Goal: Task Accomplishment & Management: Use online tool/utility

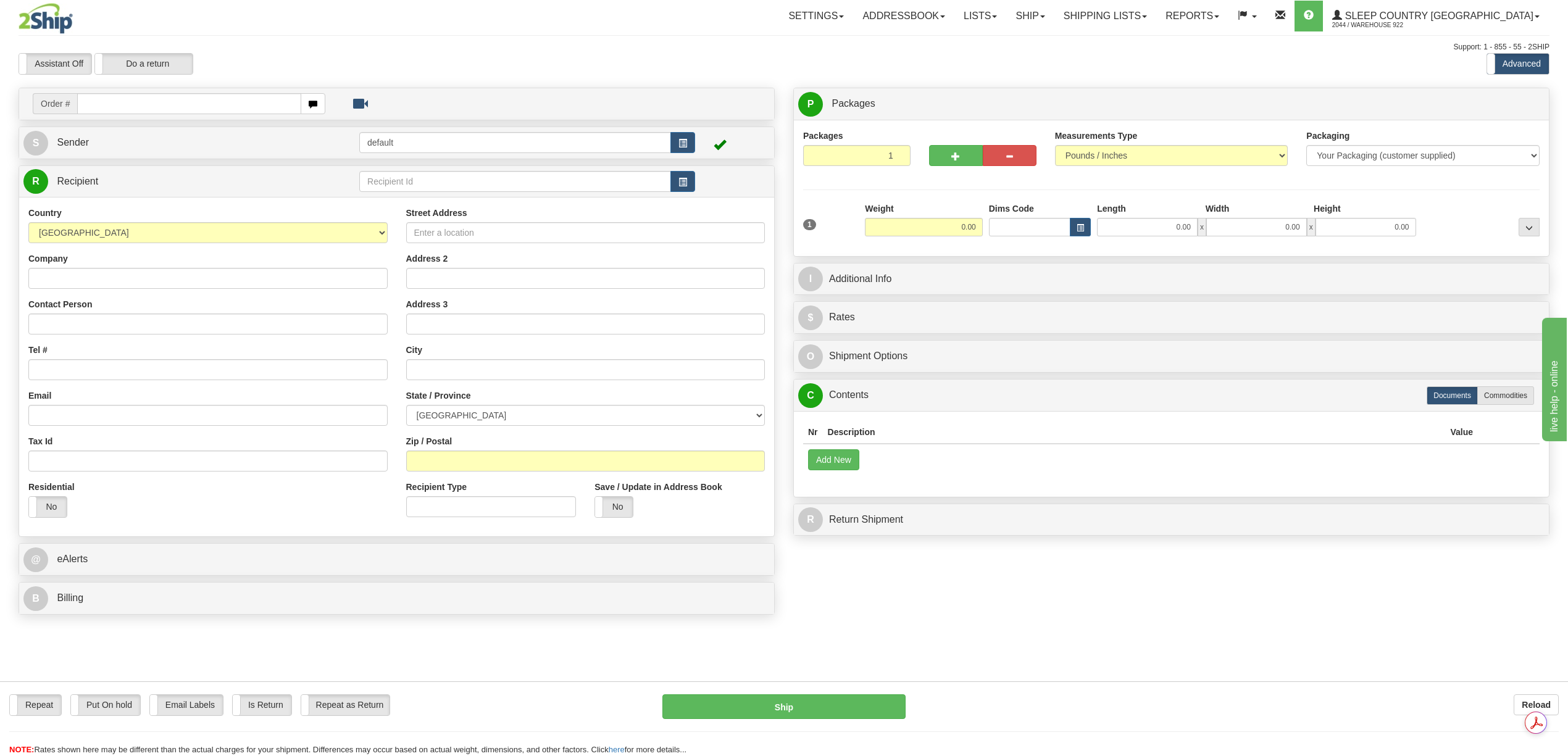
drag, startPoint x: 91, startPoint y: 110, endPoint x: 91, endPoint y: 102, distance: 8.0
click at [91, 110] on input "text" at bounding box center [188, 103] width 224 height 21
type input "9000i075510"
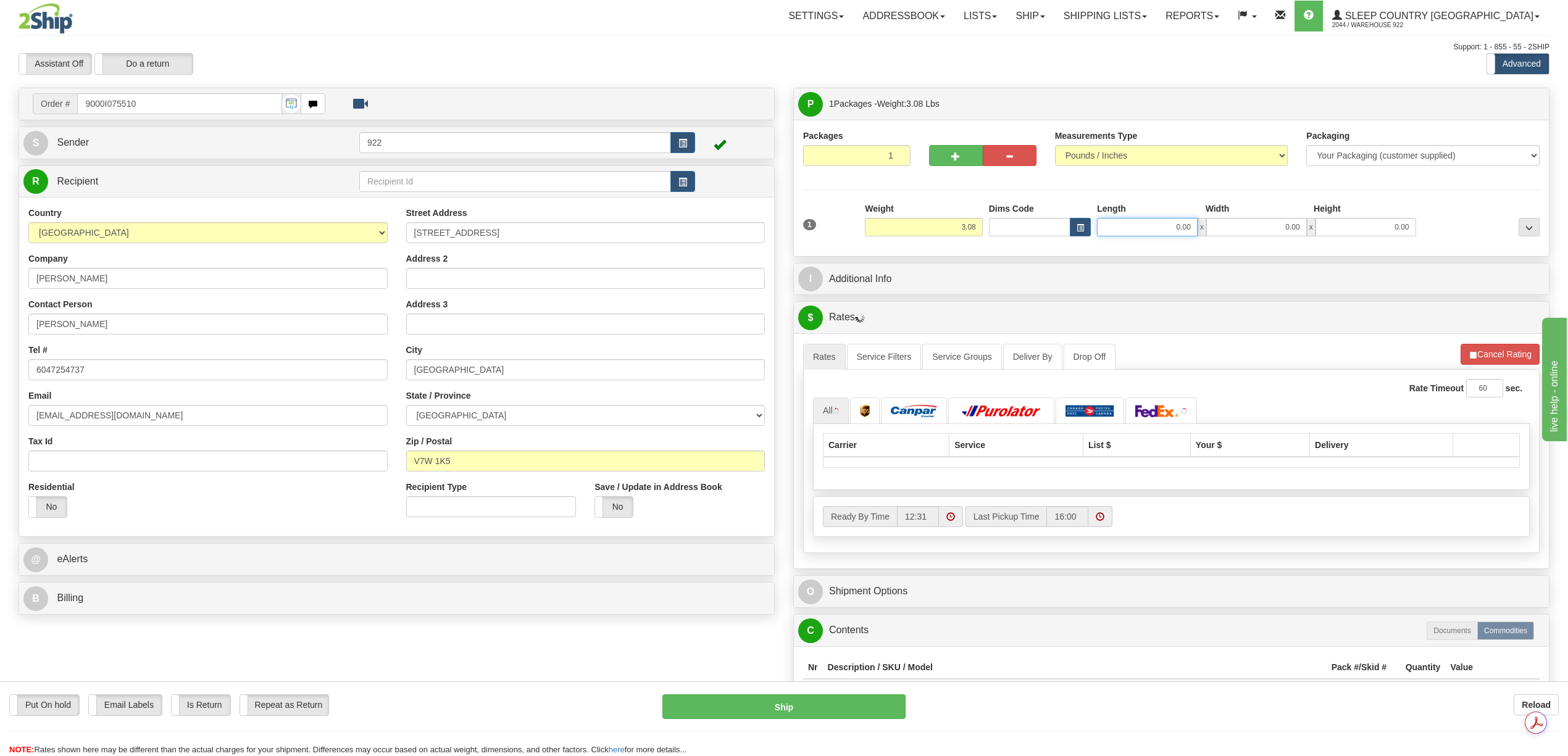
click at [1175, 226] on input "0.00" at bounding box center [1147, 227] width 101 height 19
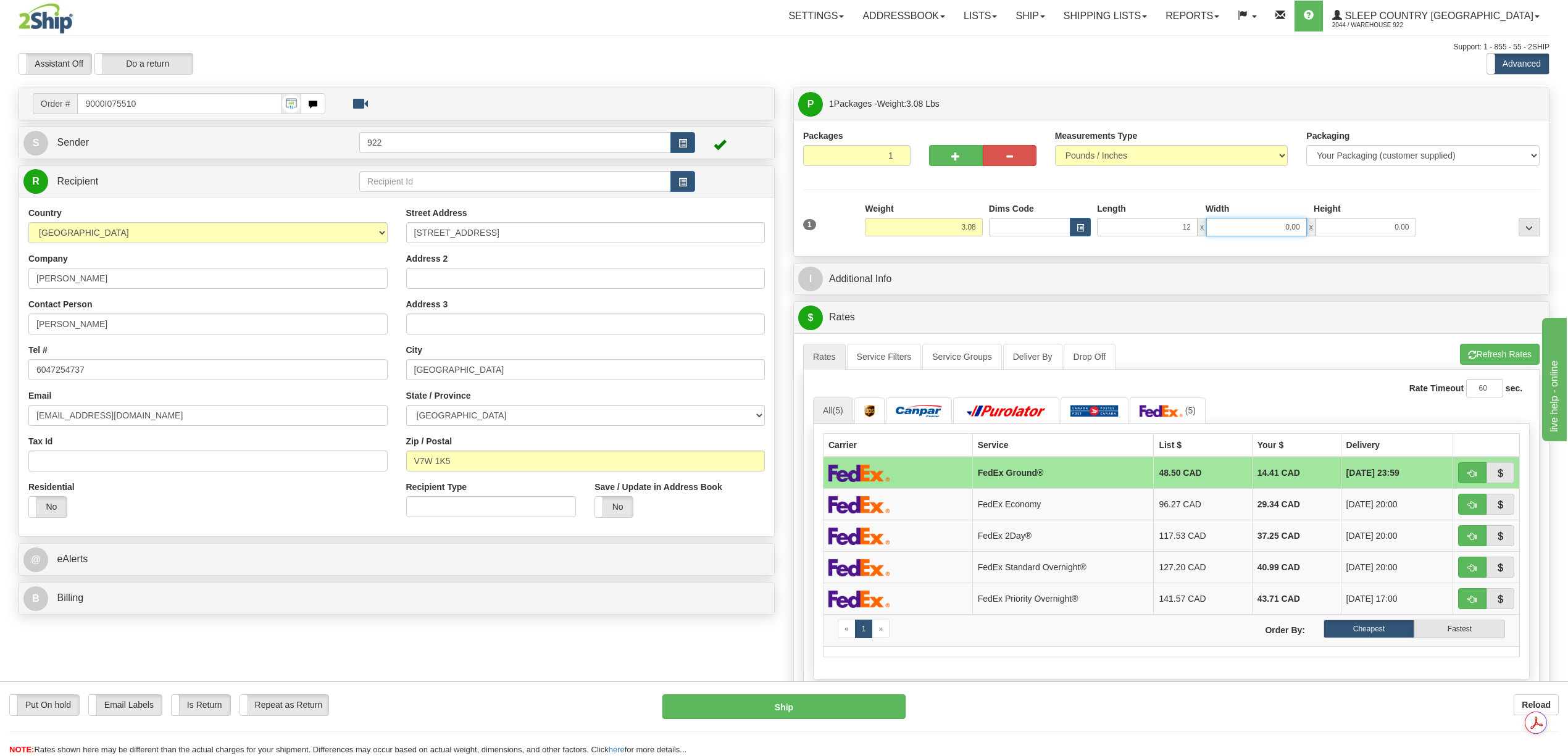
type input "12.00"
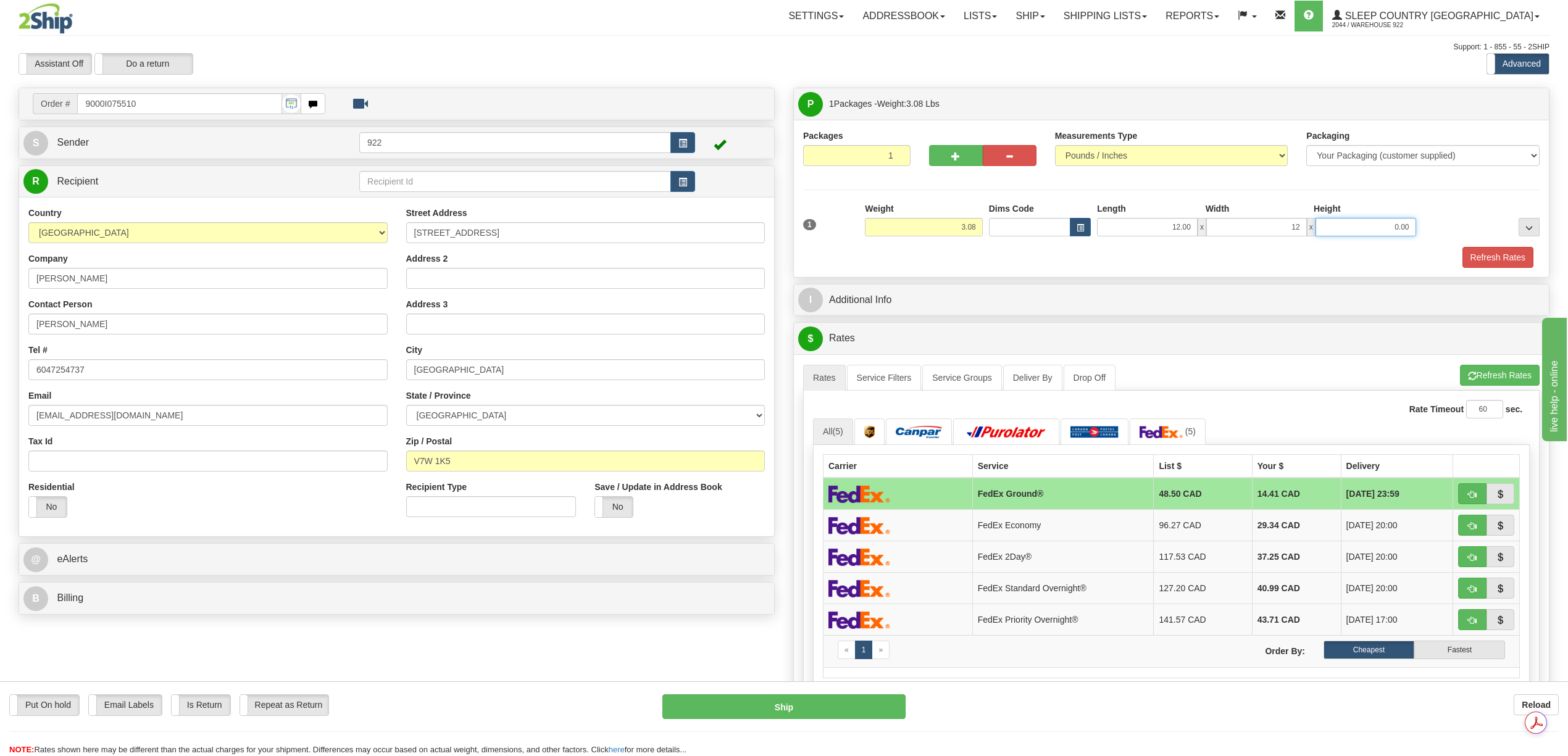
type input "12.00"
click at [1480, 257] on button "Refresh Rates" at bounding box center [1498, 257] width 71 height 21
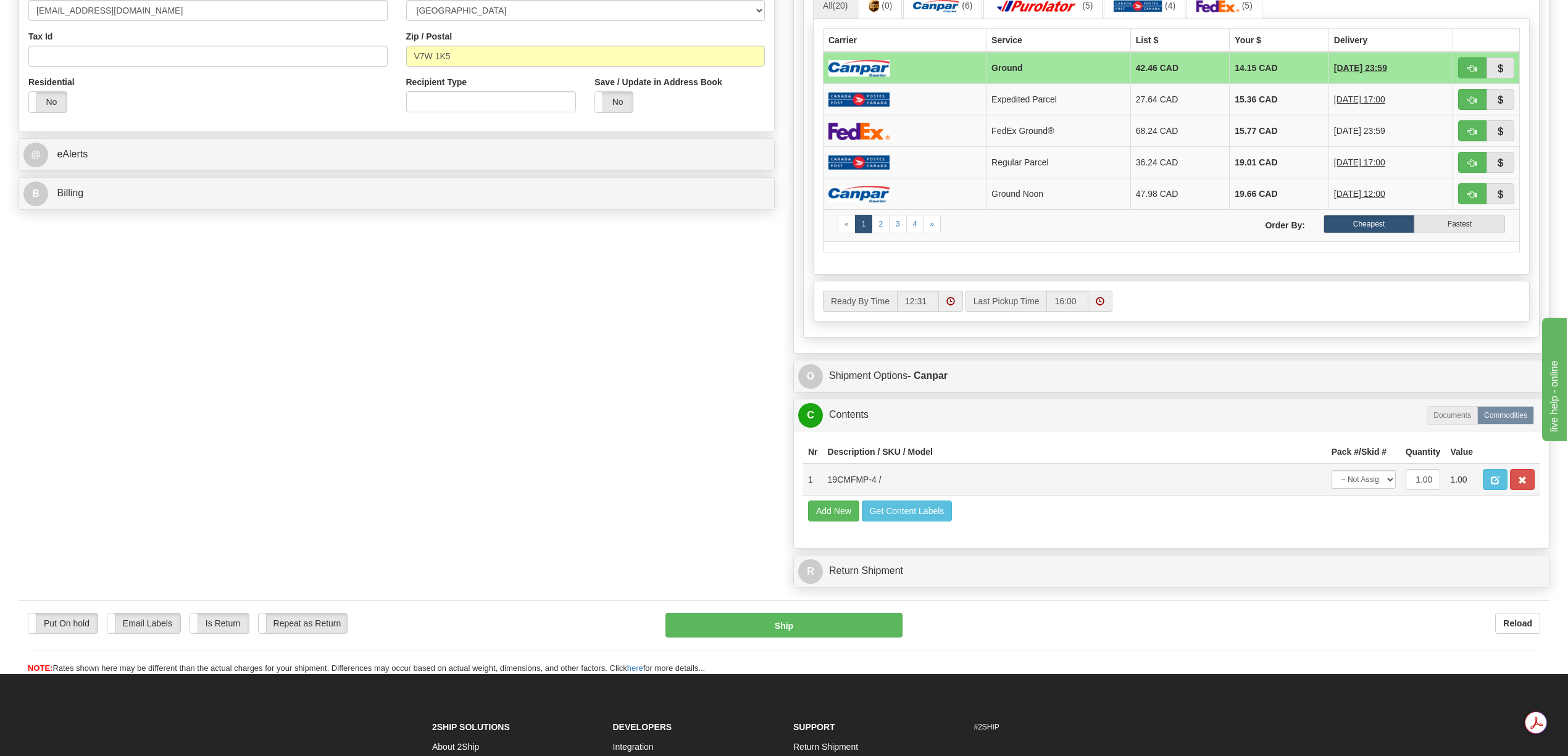
scroll to position [411, 0]
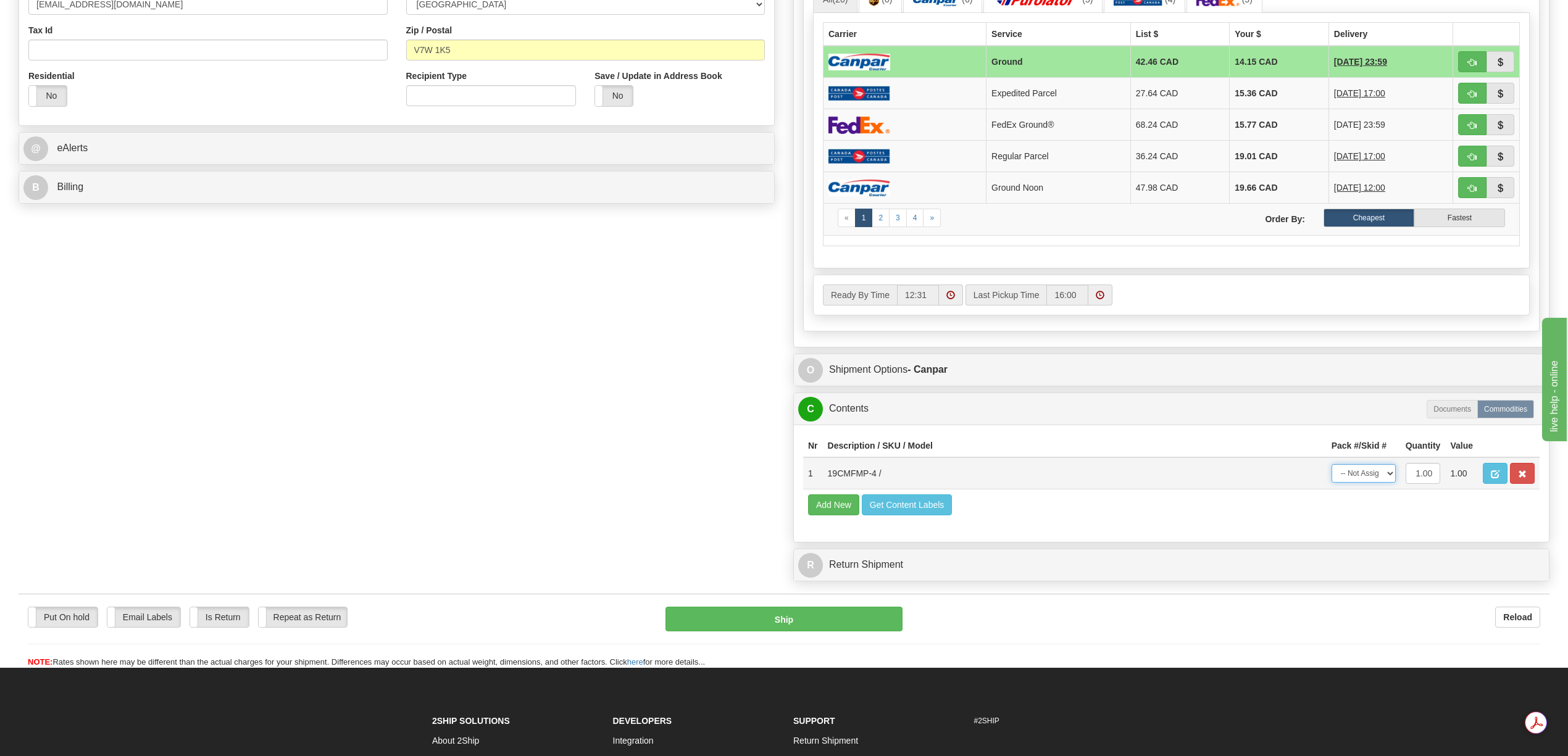
click at [1383, 482] on select "-- Not Assigned -- Package 1" at bounding box center [1363, 474] width 64 height 19
select select "0"
click at [1331, 482] on select "-- Not Assigned -- Package 1" at bounding box center [1363, 474] width 64 height 19
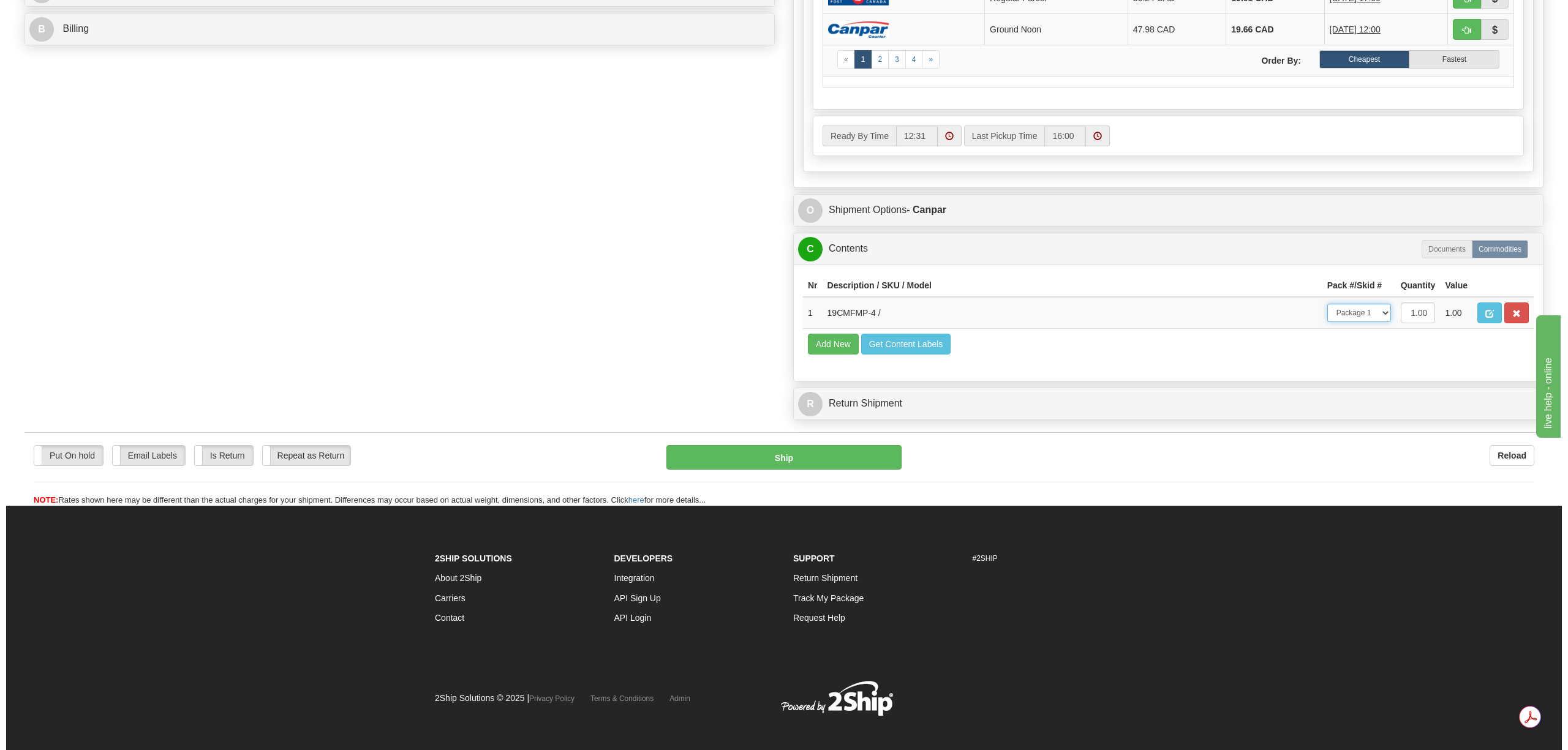
scroll to position [571, 0]
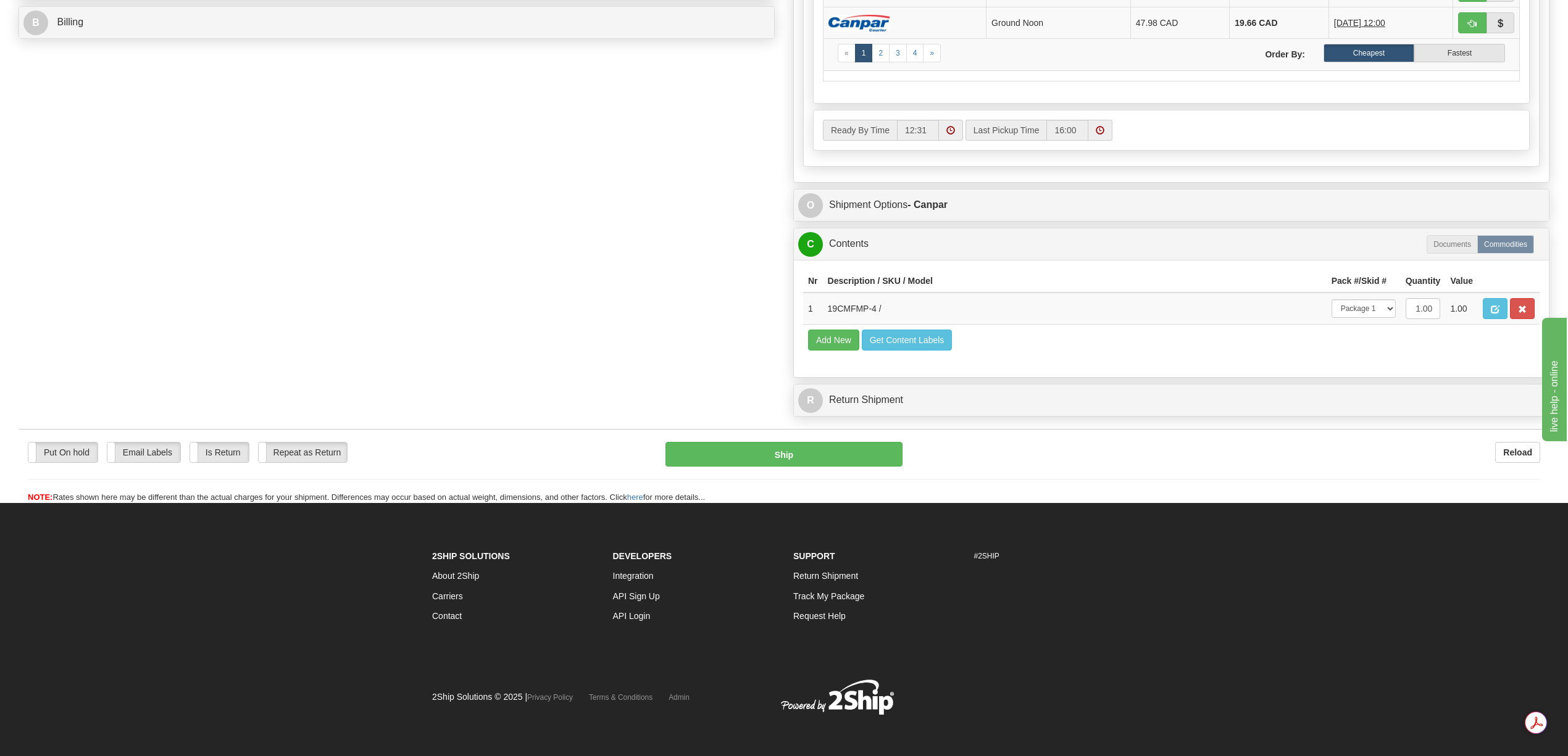
click at [806, 474] on div "Put On hold Put On hold Email Labels Email Labels Edit Is Return Is Return Repe…" at bounding box center [784, 466] width 1531 height 75
click at [803, 466] on button "Ship" at bounding box center [784, 454] width 237 height 24
type input "1"
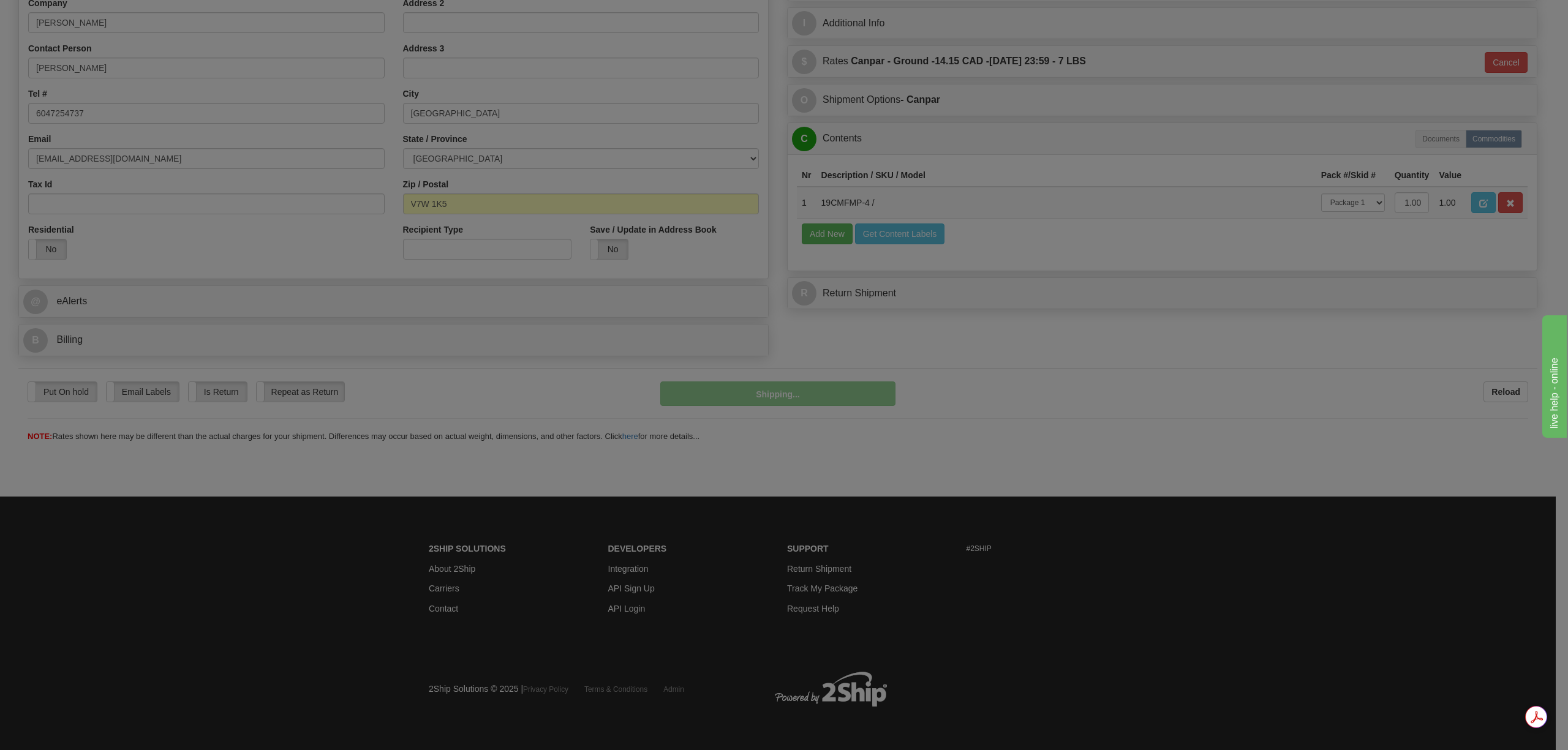
scroll to position [253, 0]
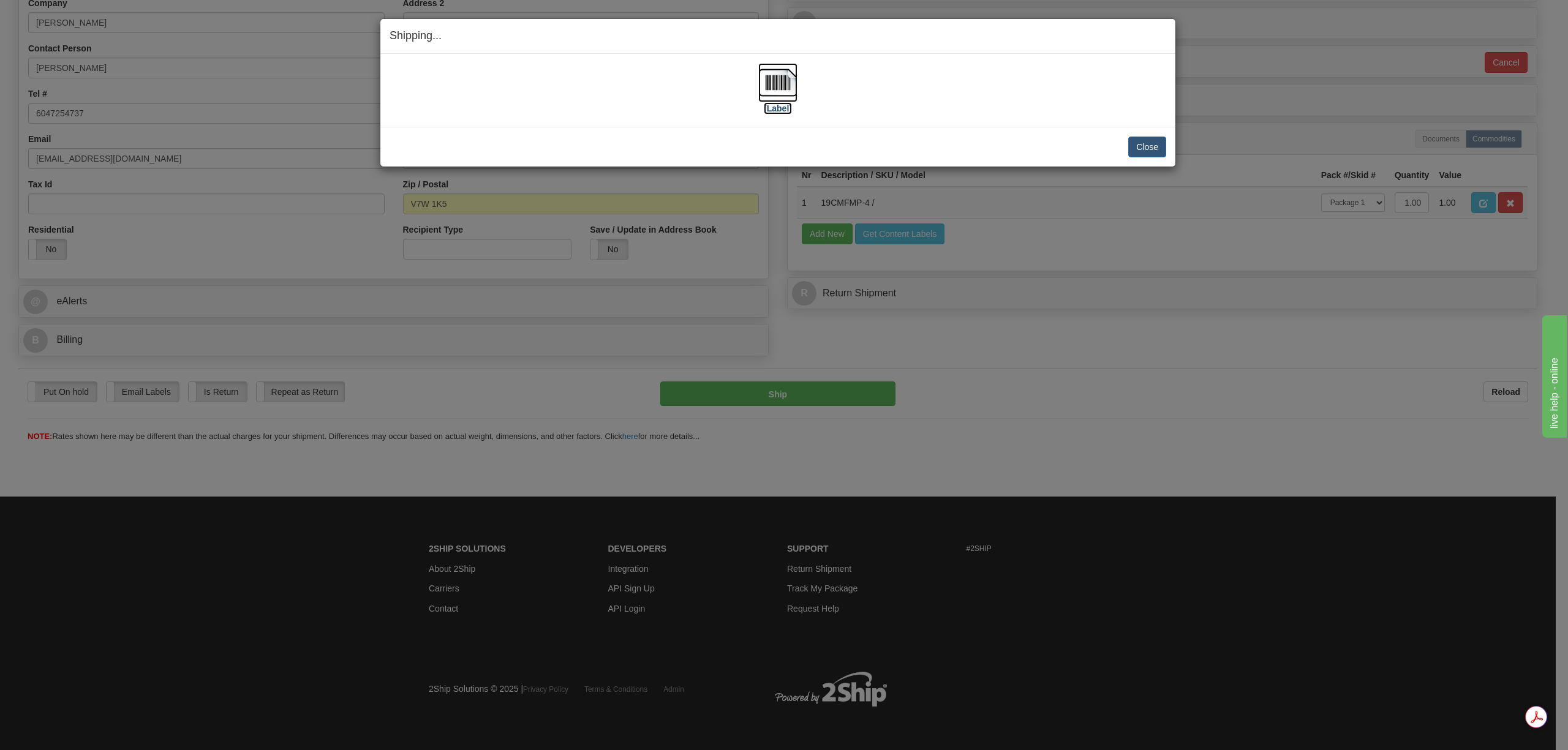
click at [786, 86] on img at bounding box center [778, 82] width 39 height 39
click at [1157, 149] on button "Close" at bounding box center [1147, 146] width 38 height 21
